Goal: Find specific page/section: Find specific page/section

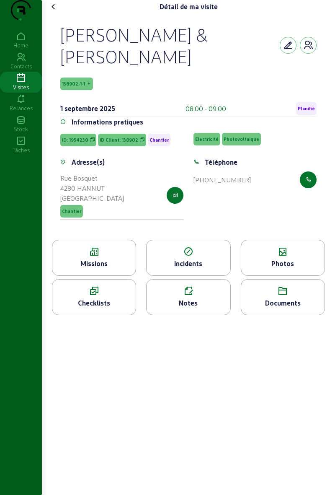
click at [117, 268] on div "Missions" at bounding box center [93, 263] width 83 height 10
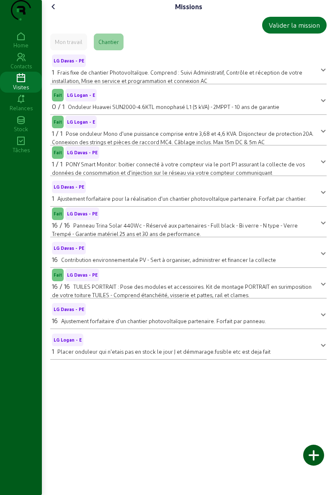
click at [50, 13] on cam-font-icon at bounding box center [53, 6] width 13 height 13
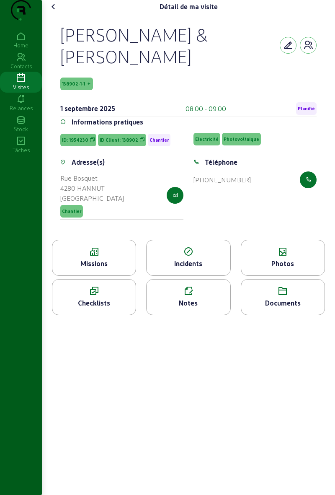
click at [276, 268] on div "Photos" at bounding box center [282, 263] width 83 height 10
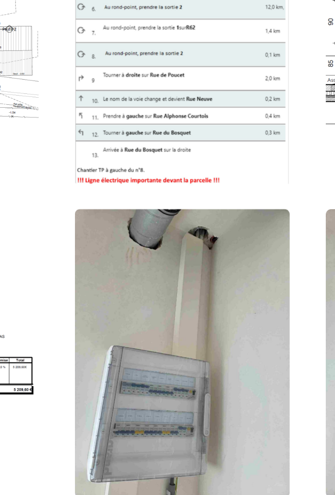
scroll to position [1947, 0]
